Goal: Task Accomplishment & Management: Use online tool/utility

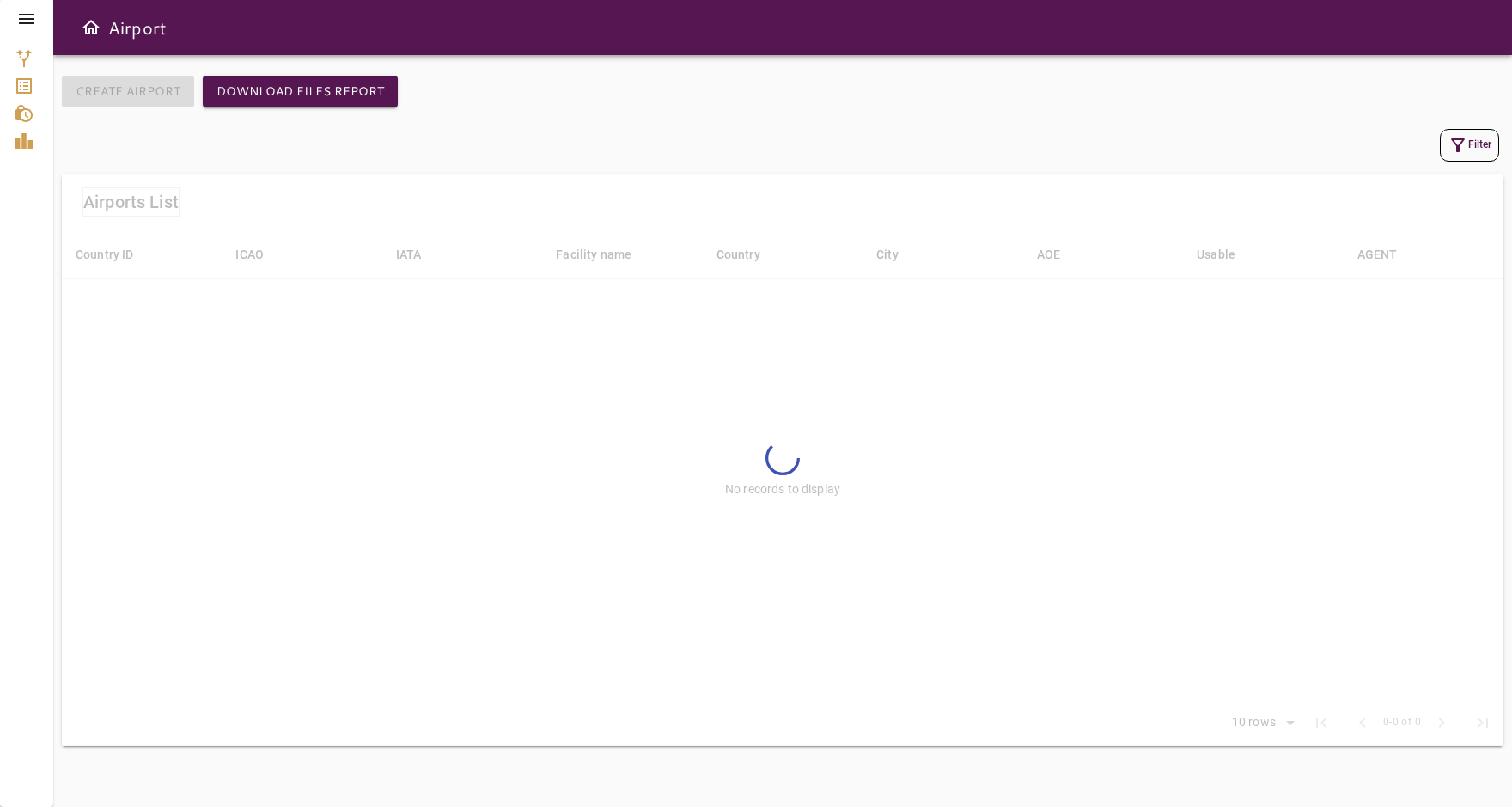
click at [26, 25] on icon at bounding box center [26, 19] width 20 height 20
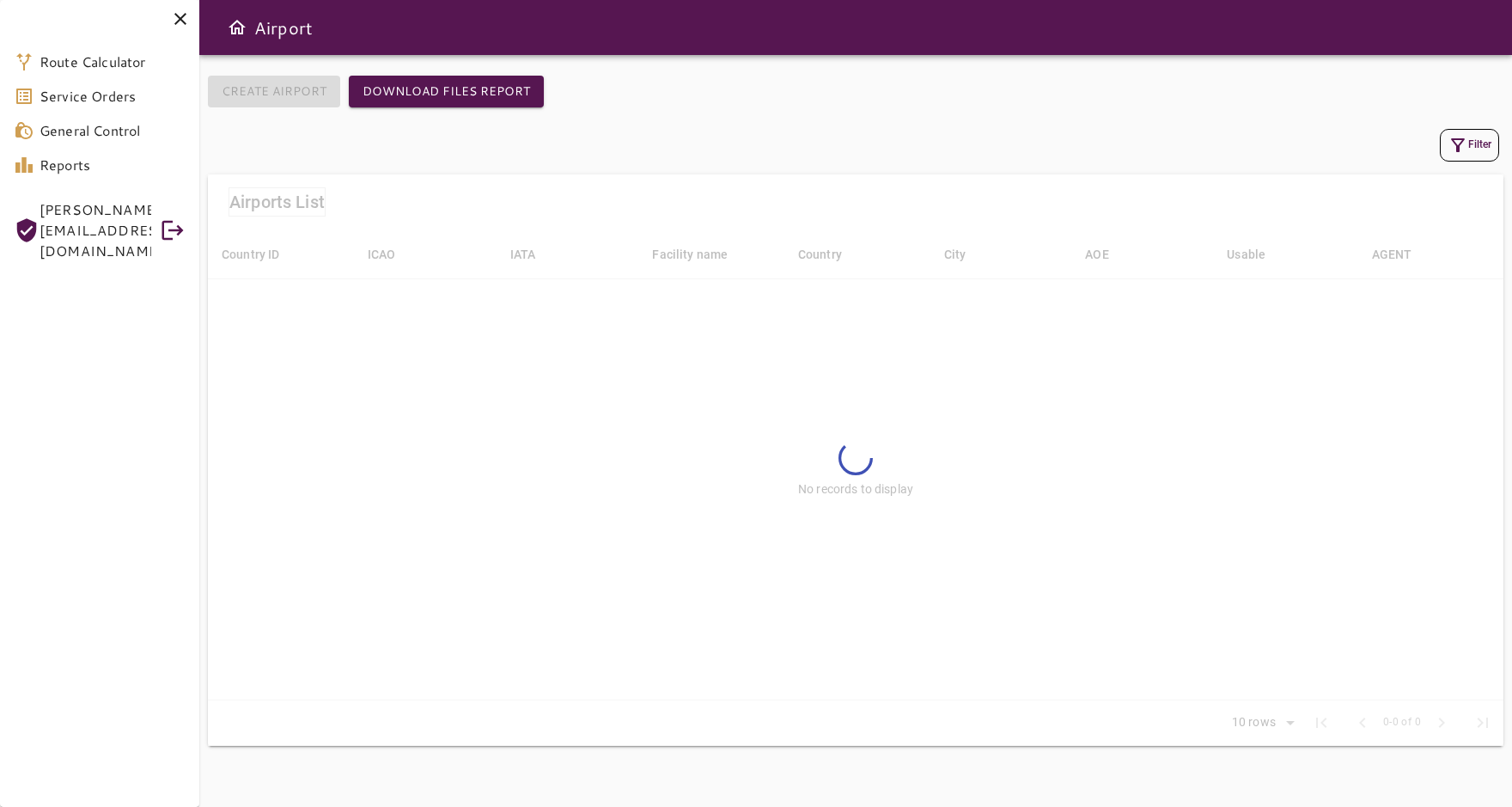
click at [76, 210] on span "[PERSON_NAME][EMAIL_ADDRESS][DOMAIN_NAME]" at bounding box center [95, 230] width 112 height 62
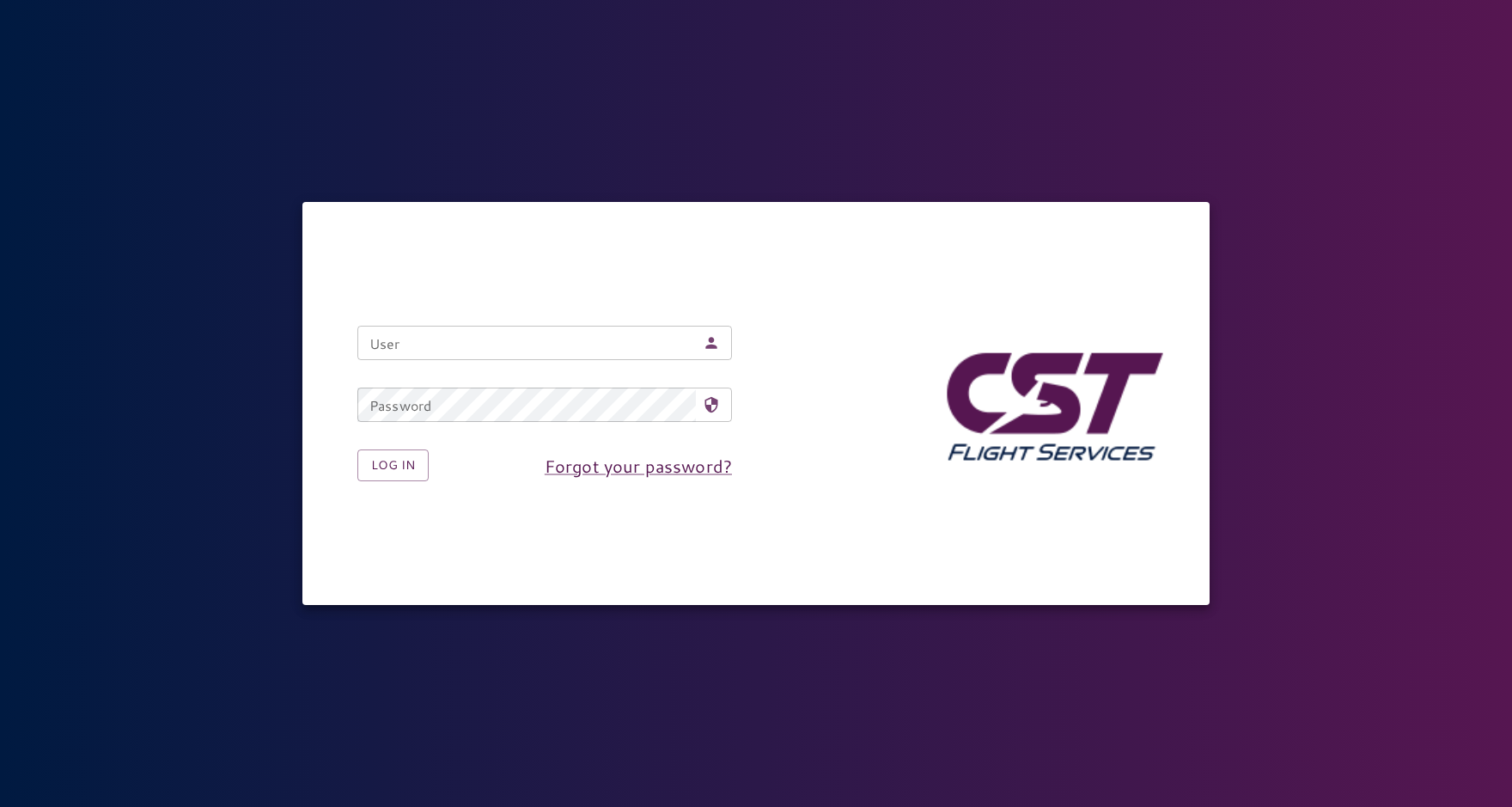
type input "**********"
click at [403, 467] on button "Log in" at bounding box center [392, 466] width 71 height 32
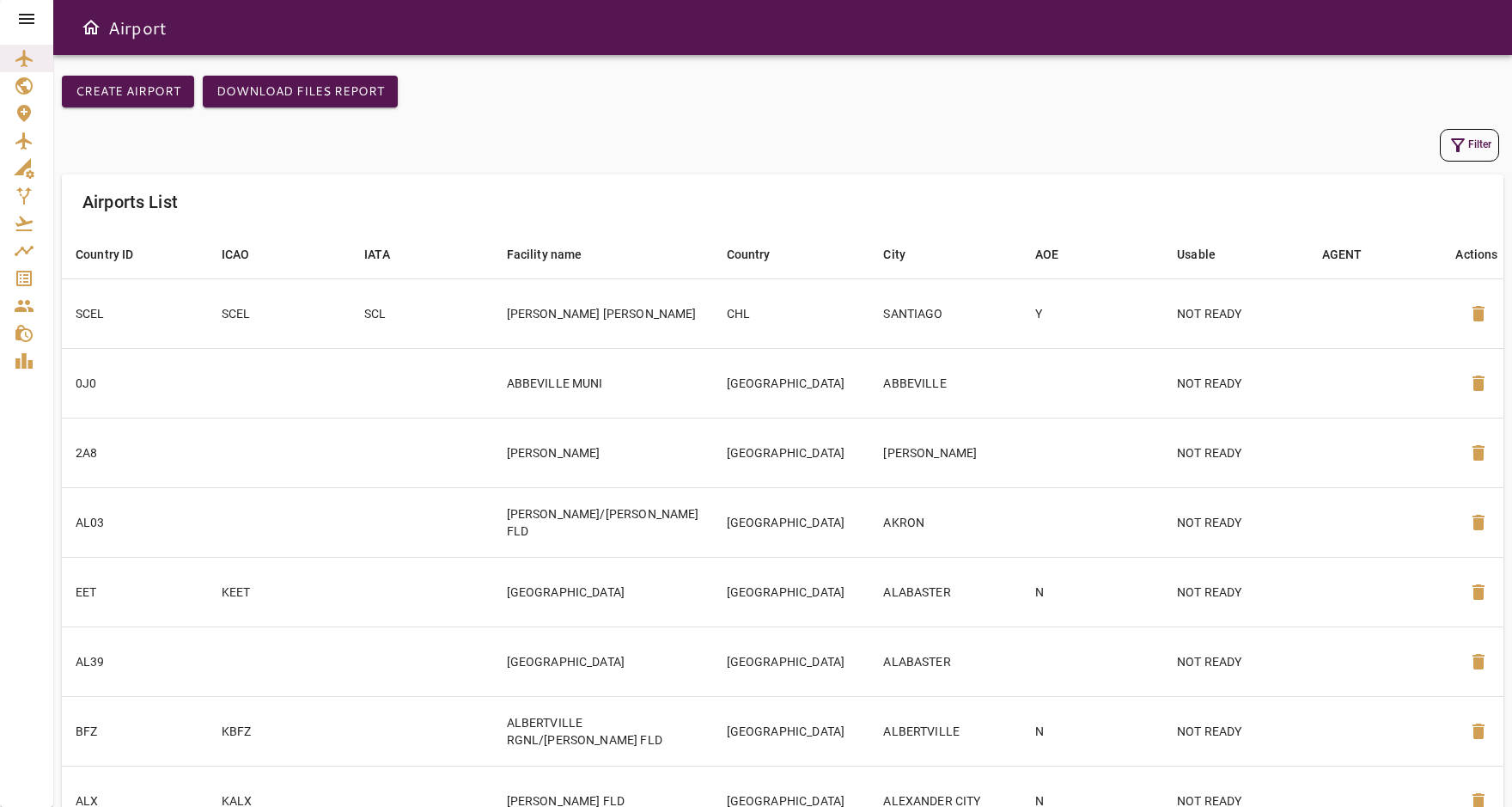
click at [1437, 151] on div "Filter" at bounding box center [782, 145] width 1433 height 33
click at [1464, 149] on icon "button" at bounding box center [1457, 145] width 20 height 20
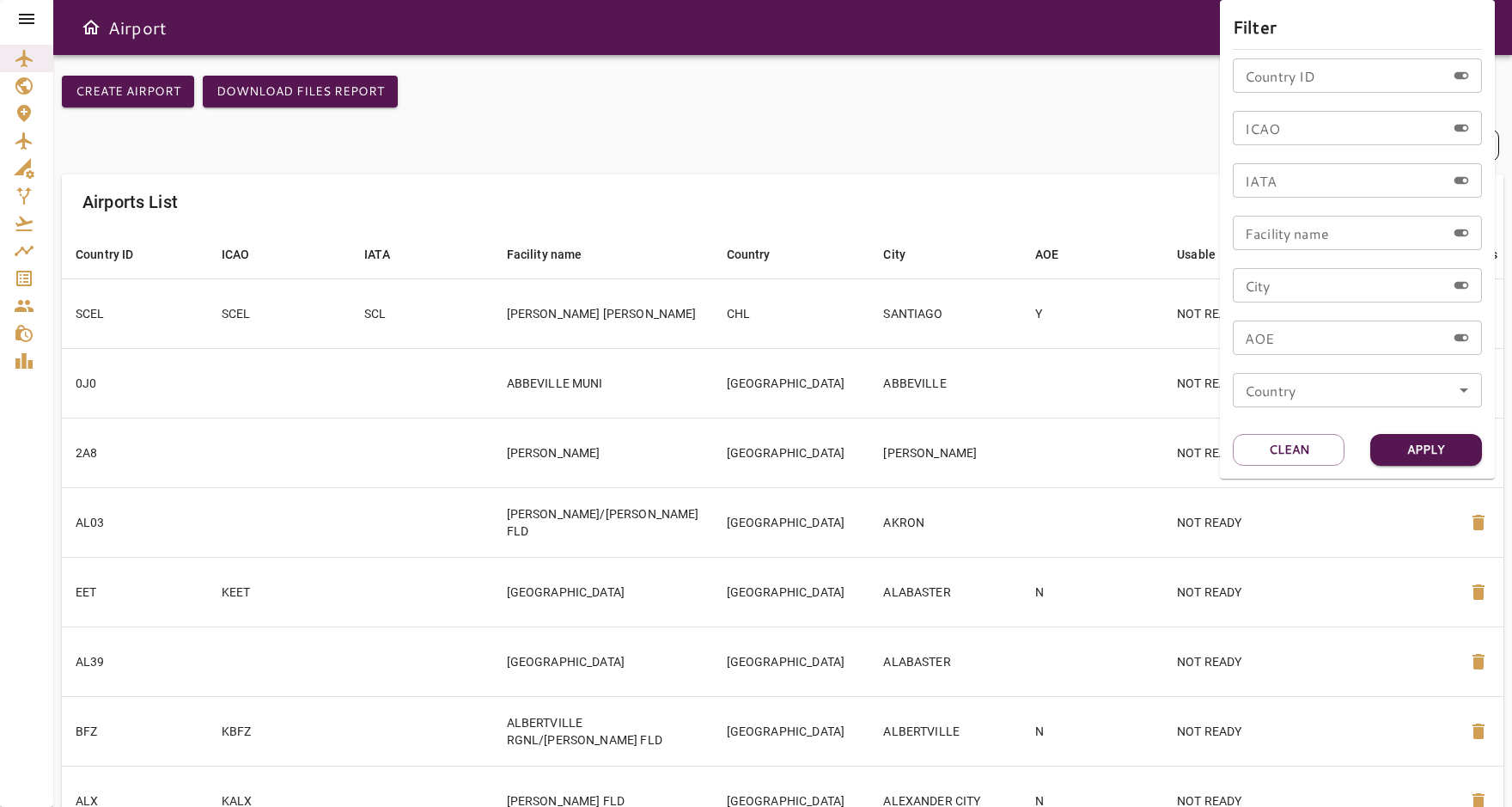
click at [1307, 128] on input "ICAO" at bounding box center [1339, 128] width 213 height 34
click at [1388, 129] on input "ICAO" at bounding box center [1339, 128] width 213 height 34
type input "****"
click at [1446, 444] on button "Apply" at bounding box center [1426, 450] width 112 height 32
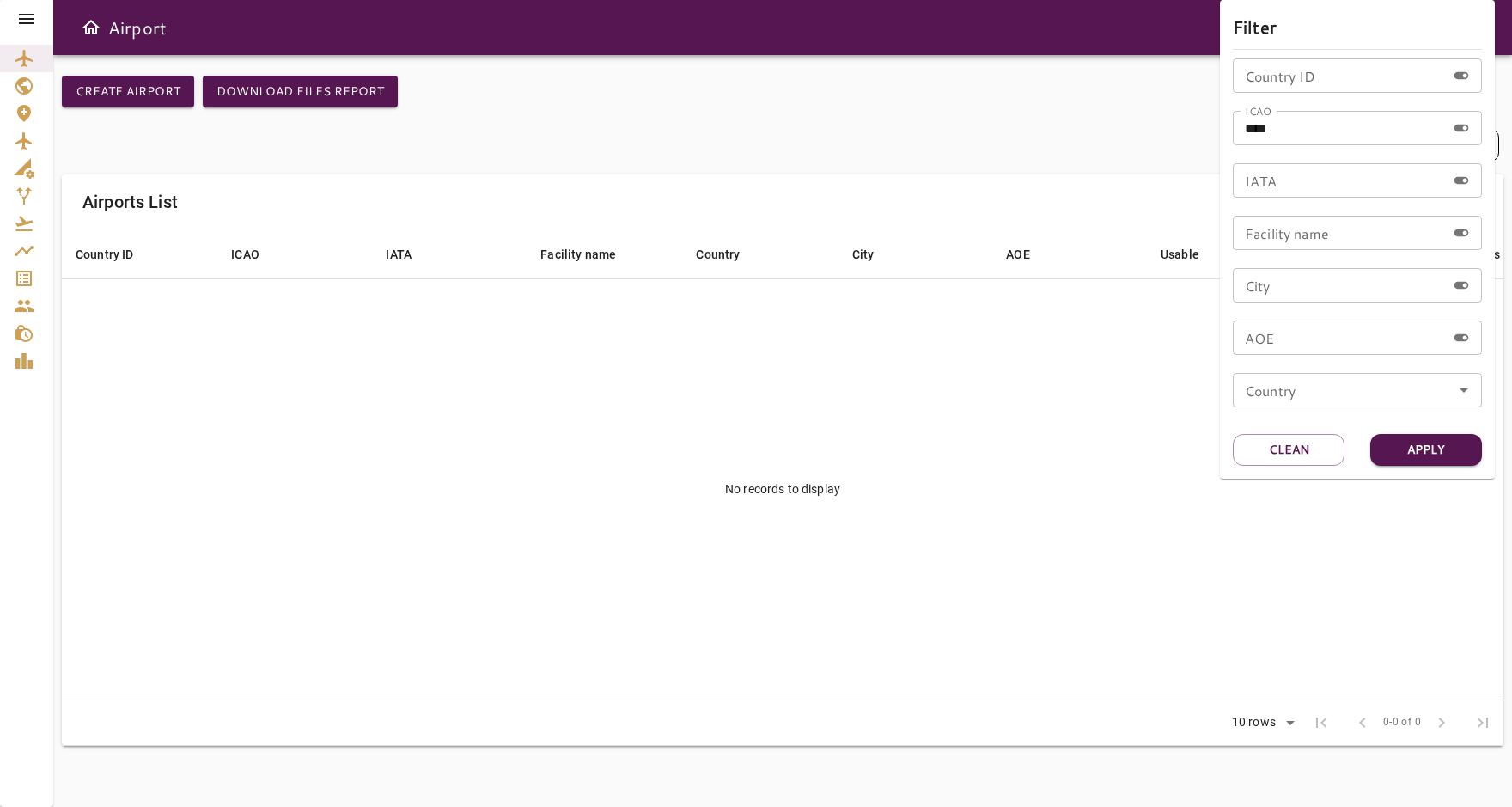
click at [1029, 127] on div at bounding box center [756, 403] width 1512 height 807
